Goal: Find specific page/section: Find specific page/section

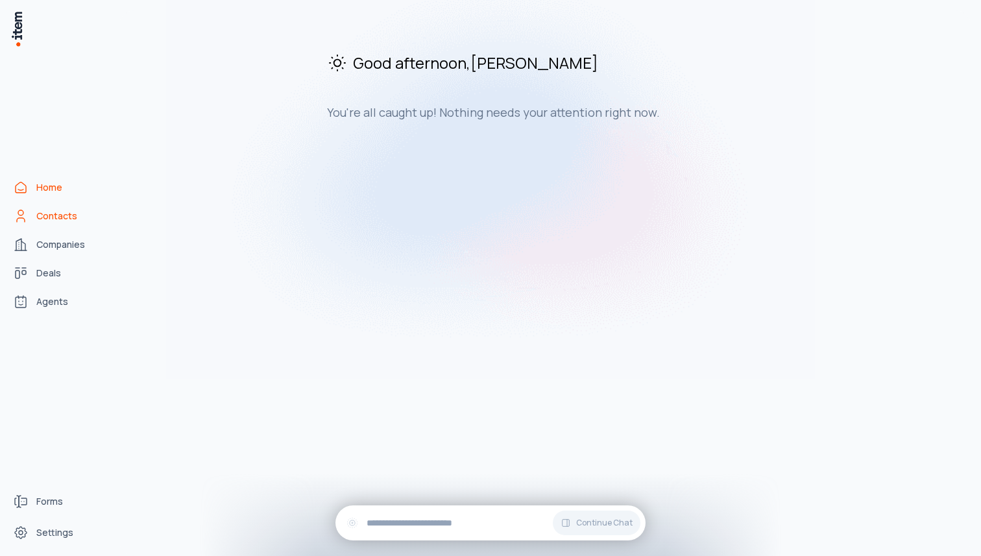
click at [69, 214] on span "Contacts" at bounding box center [56, 216] width 41 height 13
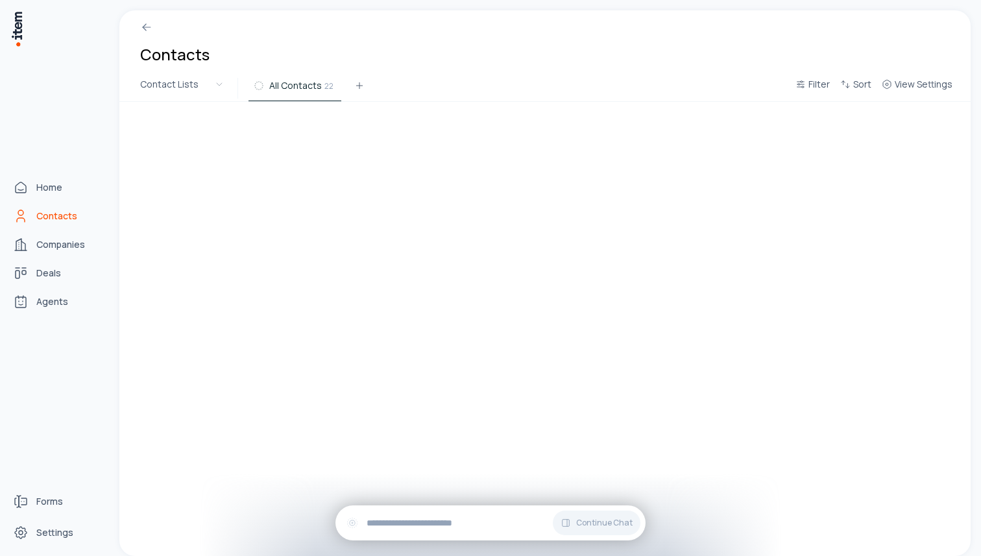
click at [69, 214] on span "Contacts" at bounding box center [56, 216] width 41 height 13
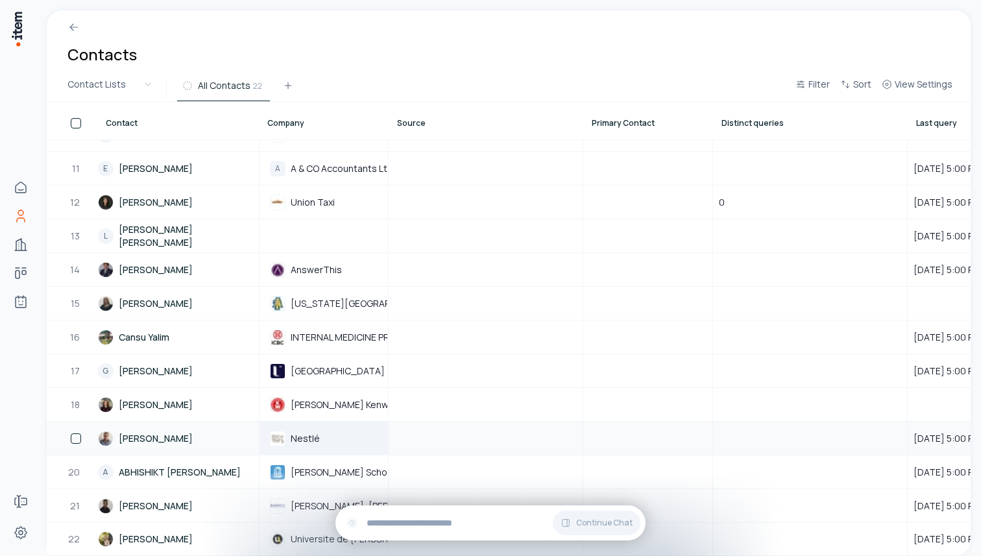
scroll to position [326, 937]
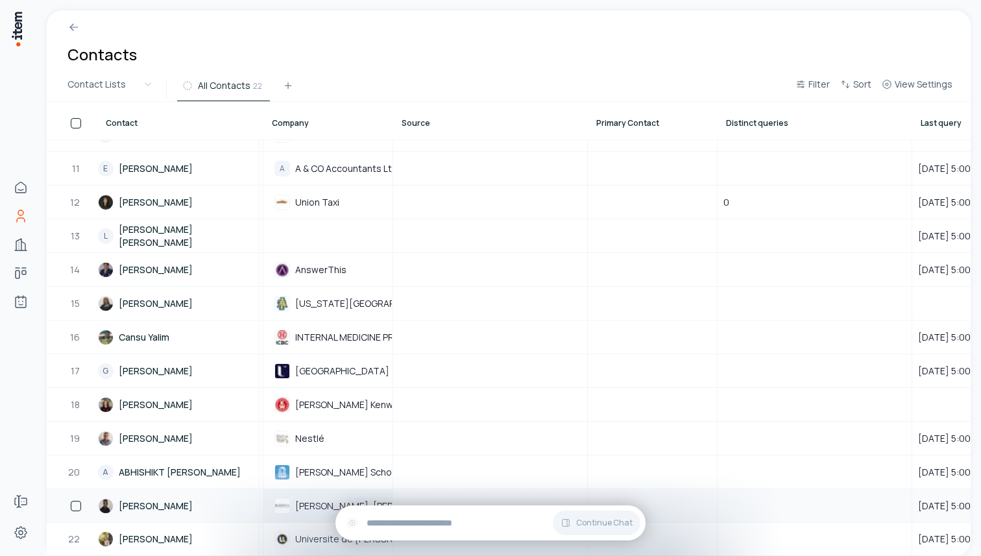
click at [290, 504] on div "[PERSON_NAME], [PERSON_NAME] & [PERSON_NAME], LLP" at bounding box center [327, 507] width 117 height 16
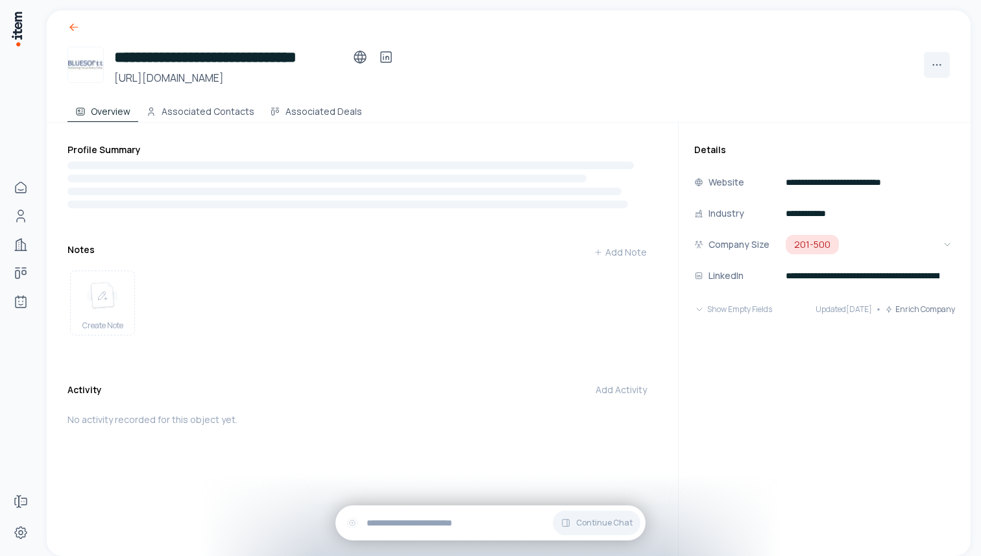
click at [73, 27] on icon at bounding box center [74, 27] width 13 height 13
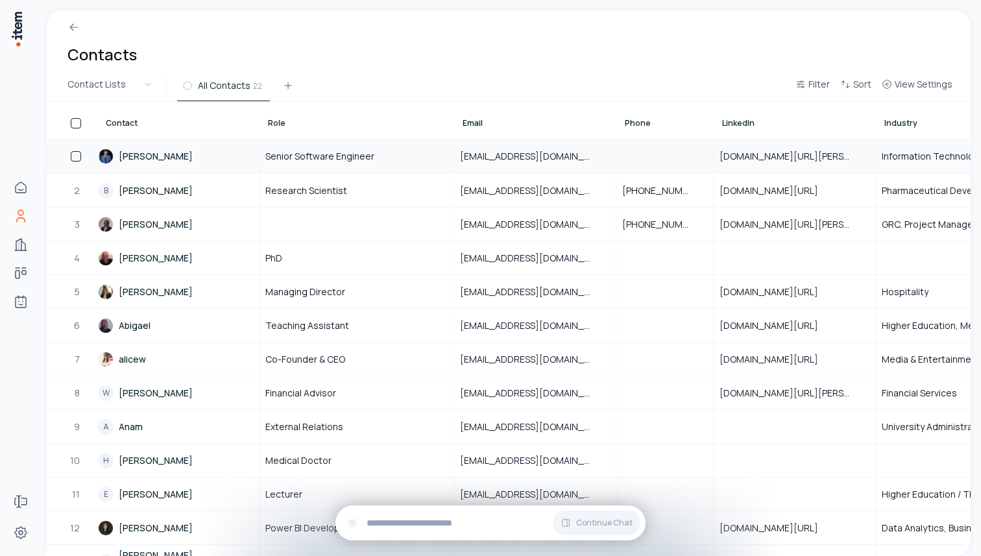
click at [147, 150] on link "[PERSON_NAME]" at bounding box center [178, 156] width 160 height 32
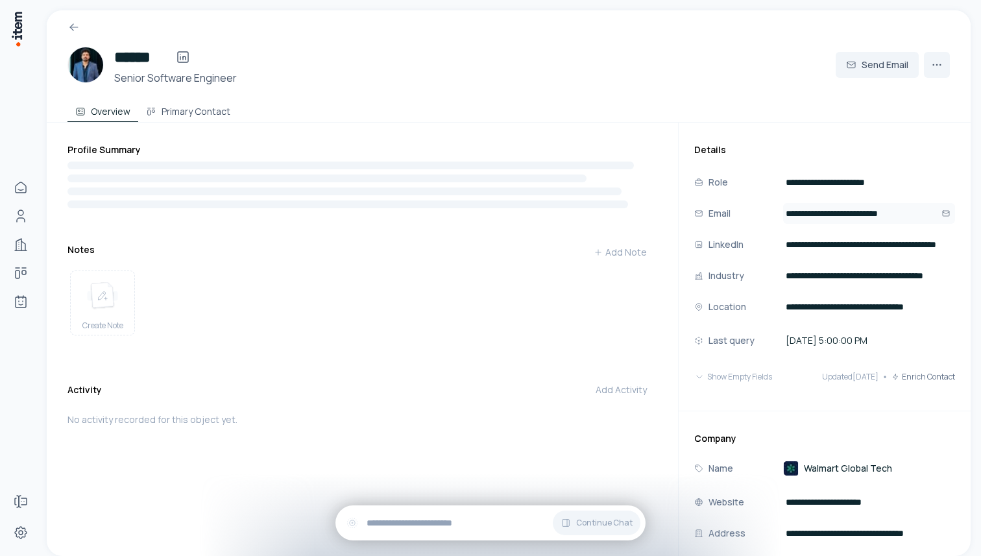
click at [840, 218] on input "**********" at bounding box center [869, 213] width 172 height 21
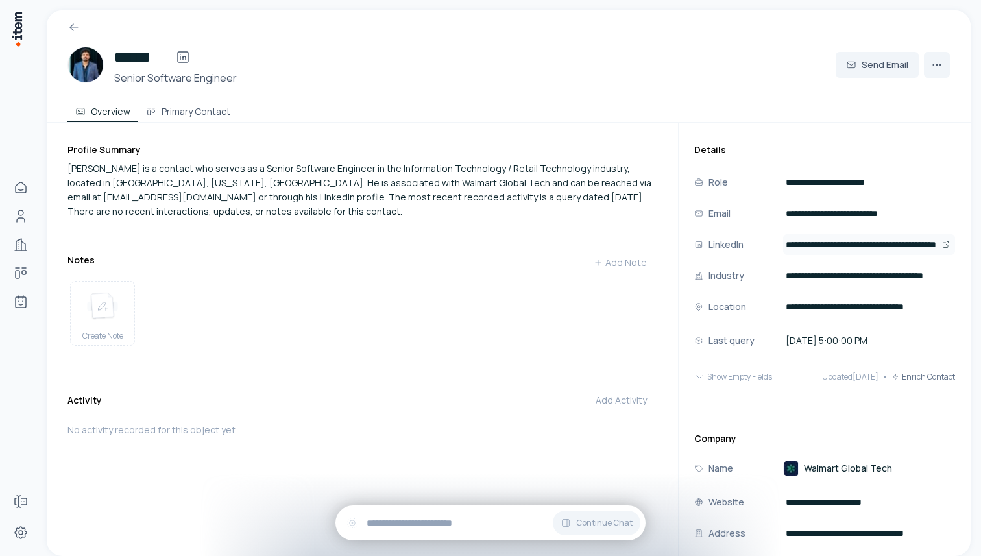
click at [944, 240] on button "Open" at bounding box center [946, 245] width 13 height 16
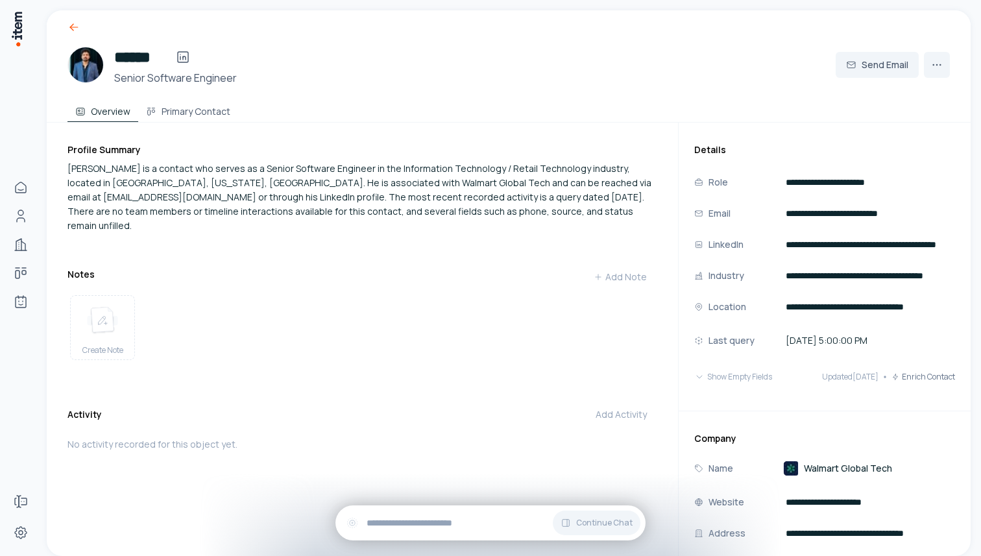
click at [73, 29] on icon at bounding box center [74, 27] width 13 height 13
